Goal: Task Accomplishment & Management: Manage account settings

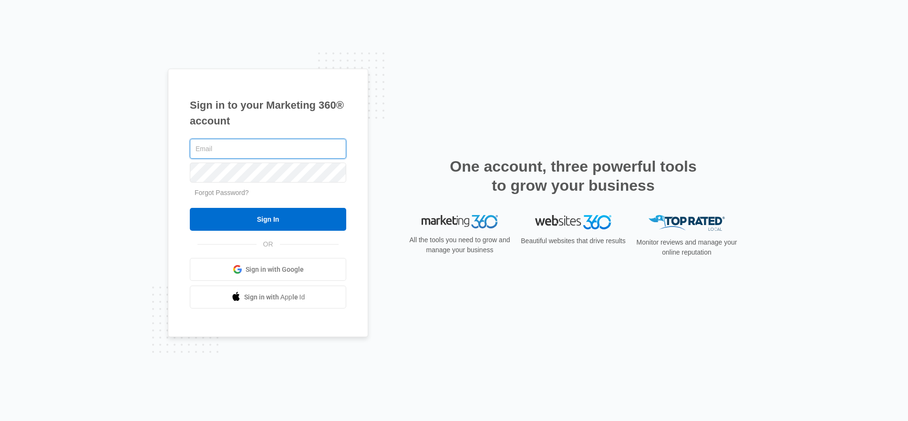
type input "[PERSON_NAME][EMAIL_ADDRESS][DOMAIN_NAME]"
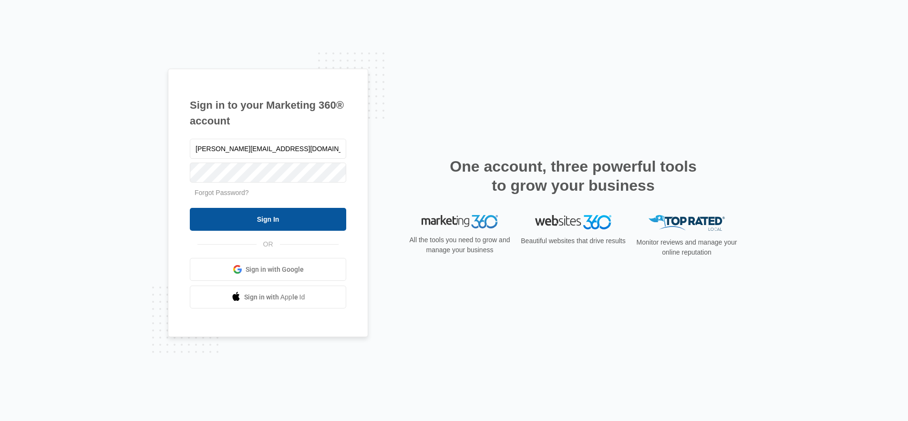
click at [267, 222] on input "Sign In" at bounding box center [268, 219] width 156 height 23
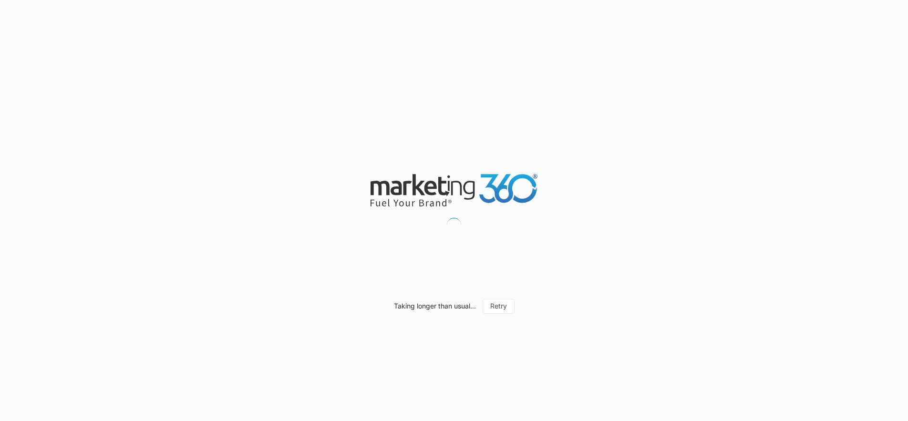
click at [0, 421] on nordpass-portal at bounding box center [0, 421] width 0 height 0
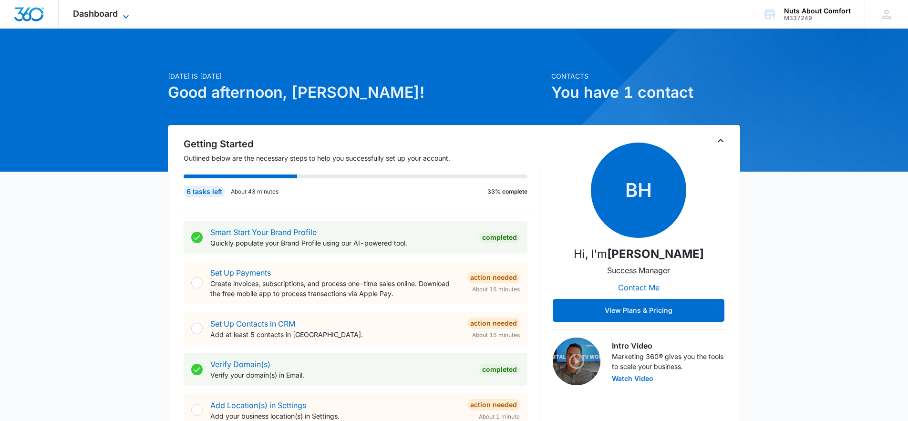
click at [113, 18] on span "Dashboard" at bounding box center [95, 14] width 45 height 10
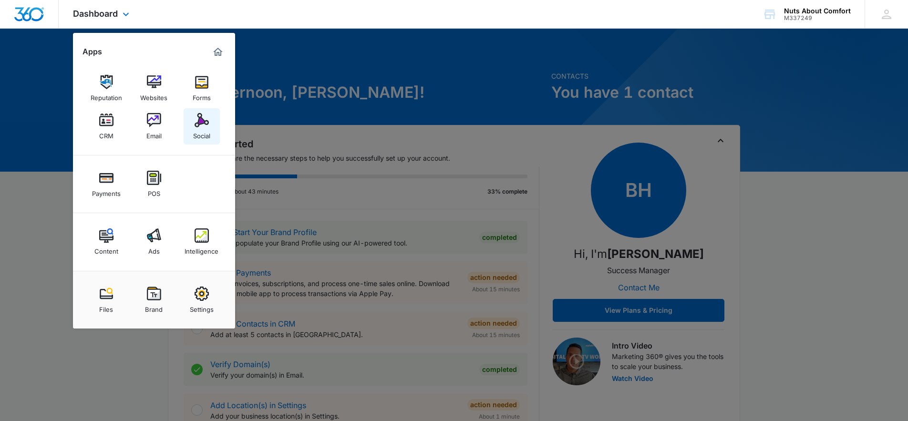
click at [209, 122] on link "Social" at bounding box center [202, 126] width 36 height 36
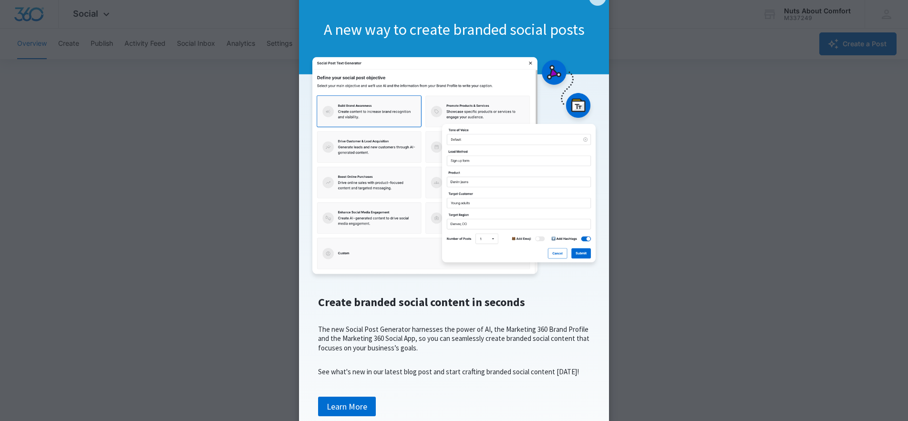
scroll to position [47, 0]
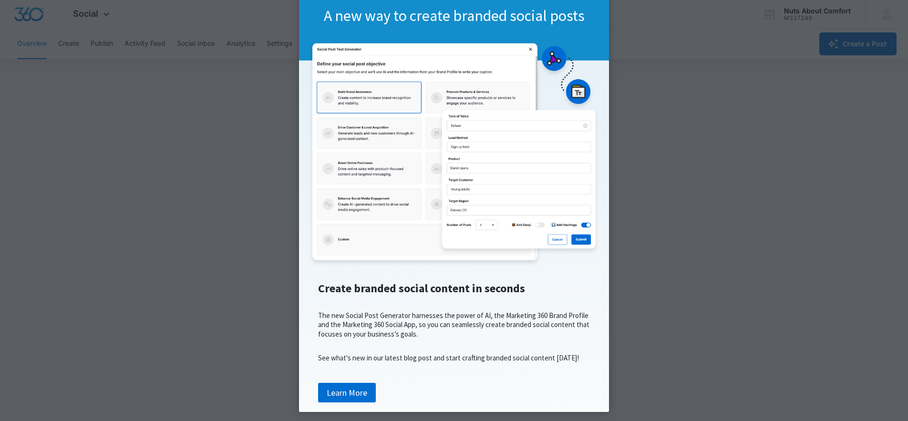
click at [76, 262] on appcues "× A new way to create branded social posts Create branded social content in sec…" at bounding box center [454, 210] width 908 height 421
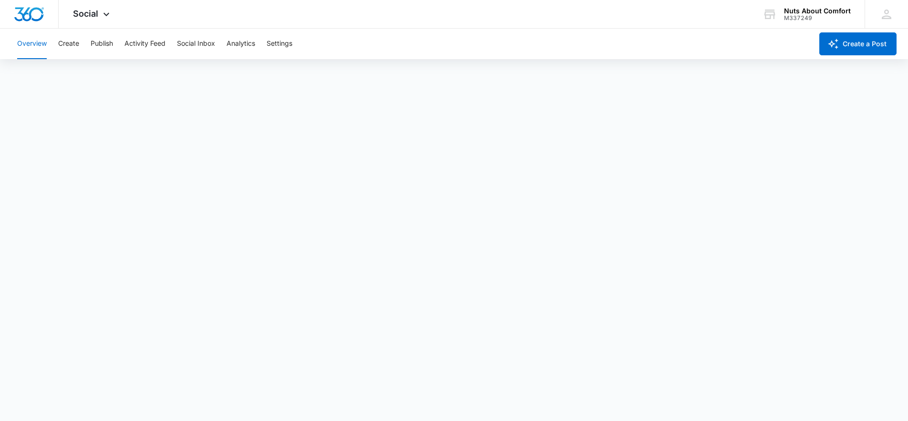
scroll to position [0, 0]
click at [25, 17] on img "Dashboard" at bounding box center [29, 14] width 31 height 14
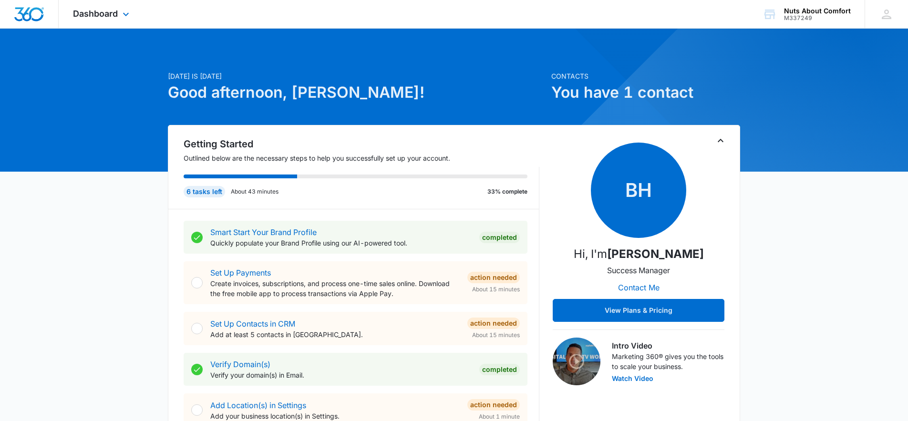
click at [25, 17] on img "Dashboard" at bounding box center [29, 14] width 31 height 14
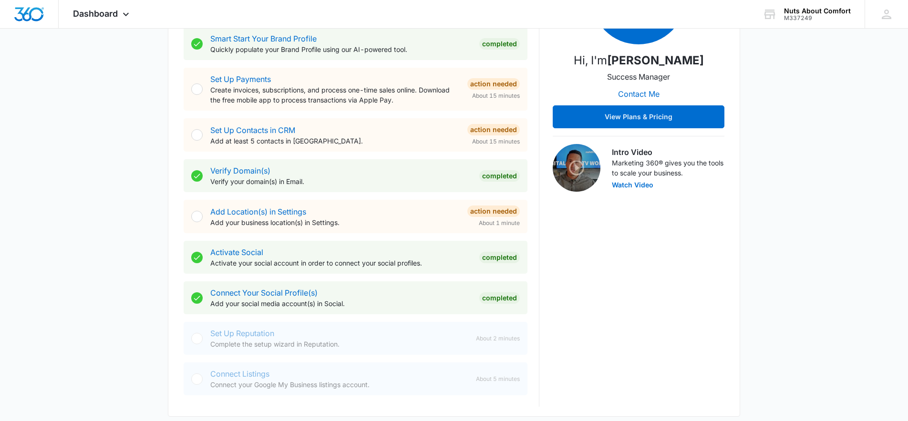
scroll to position [194, 0]
click at [199, 219] on div at bounding box center [196, 215] width 11 height 11
click at [198, 217] on div at bounding box center [196, 215] width 11 height 11
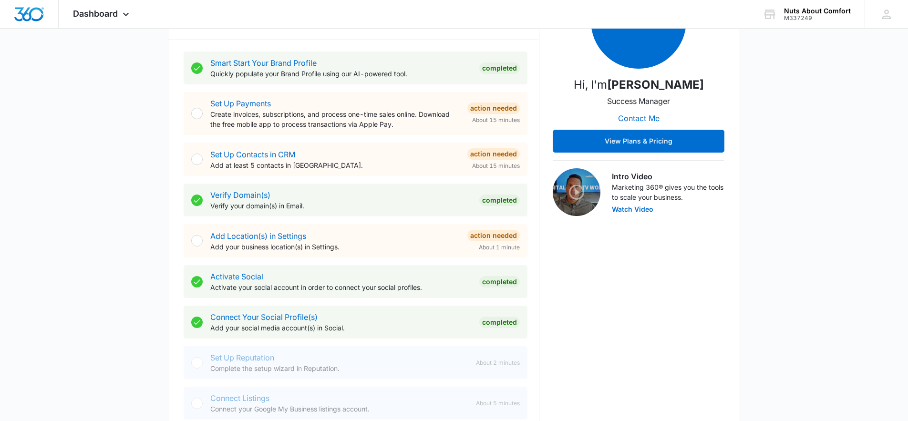
scroll to position [171, 0]
